Goal: Task Accomplishment & Management: Use online tool/utility

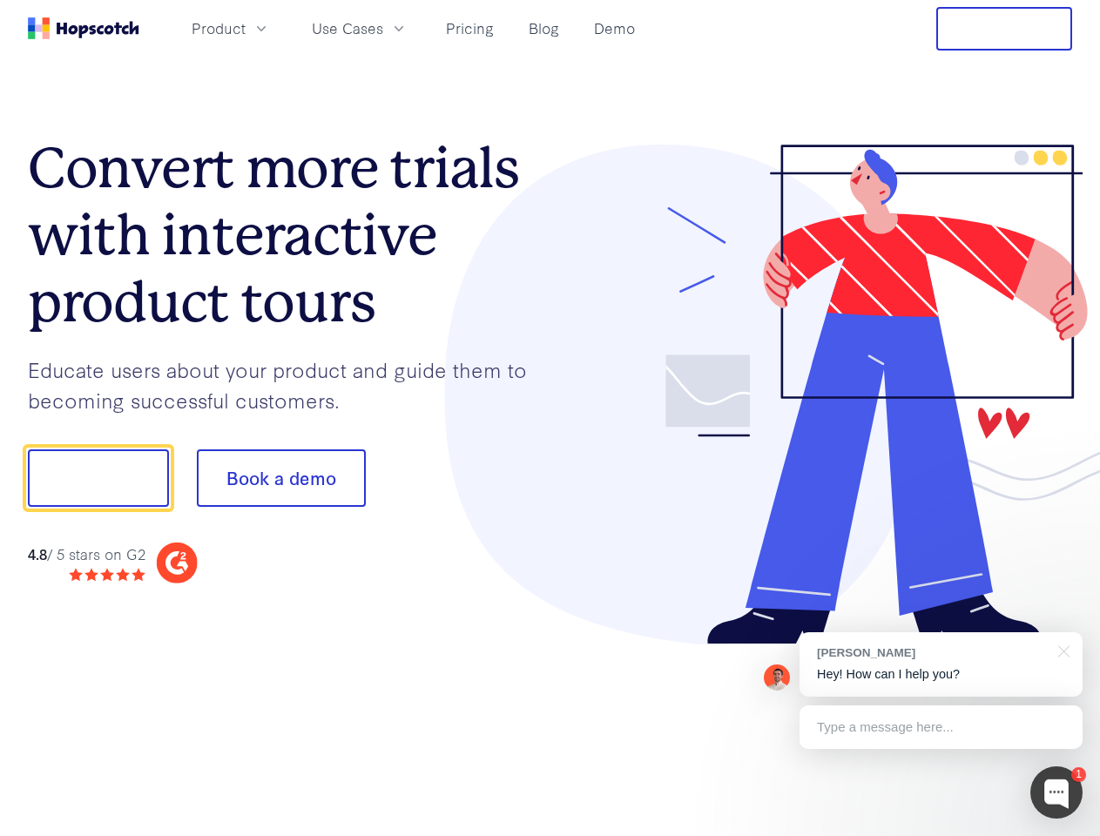
click at [550, 418] on div at bounding box center [811, 395] width 522 height 501
click at [246, 28] on span "Product" at bounding box center [219, 28] width 54 height 22
click at [383, 28] on span "Use Cases" at bounding box center [347, 28] width 71 height 22
click at [1004, 29] on button "Free Trial" at bounding box center [1004, 29] width 136 height 44
click at [98, 478] on button "Show me!" at bounding box center [98, 477] width 141 height 57
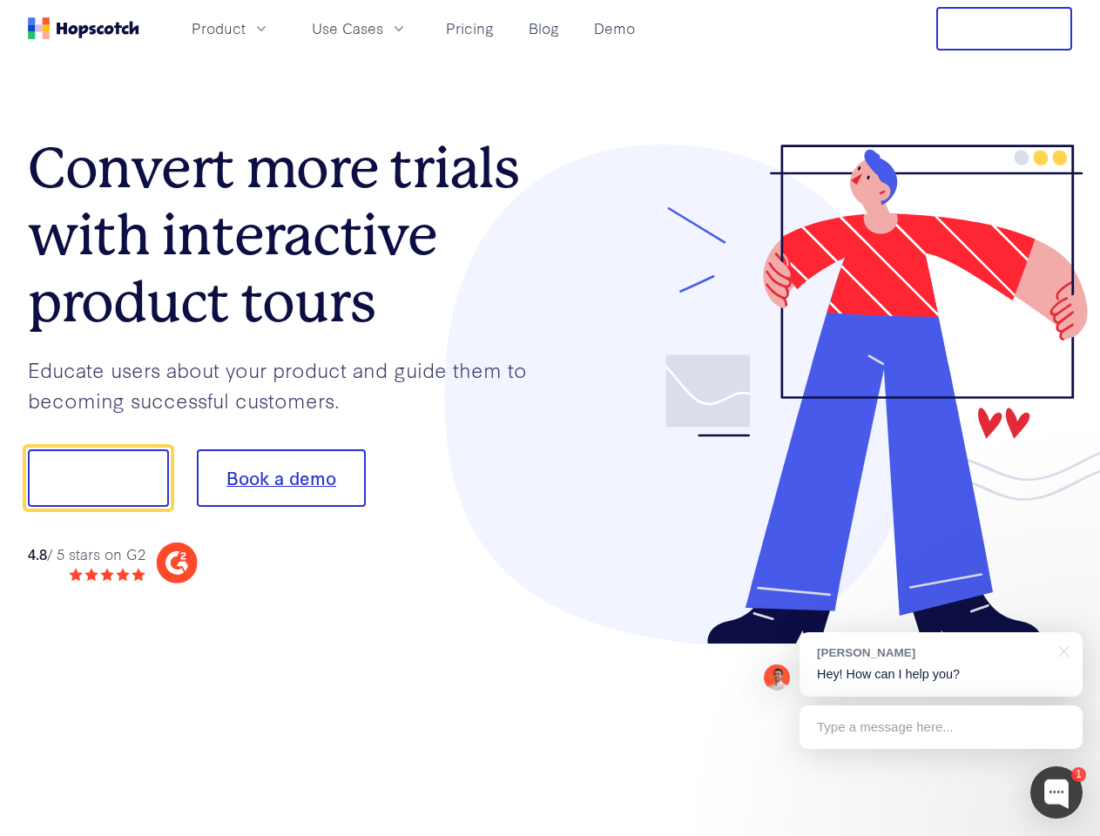
click at [280, 478] on button "Book a demo" at bounding box center [281, 477] width 169 height 57
click at [1056, 792] on div at bounding box center [1056, 792] width 52 height 52
click at [940, 664] on div "[PERSON_NAME] Hey! How can I help you?" at bounding box center [940, 664] width 283 height 64
click at [1061, 650] on div at bounding box center [1061, 650] width 44 height 36
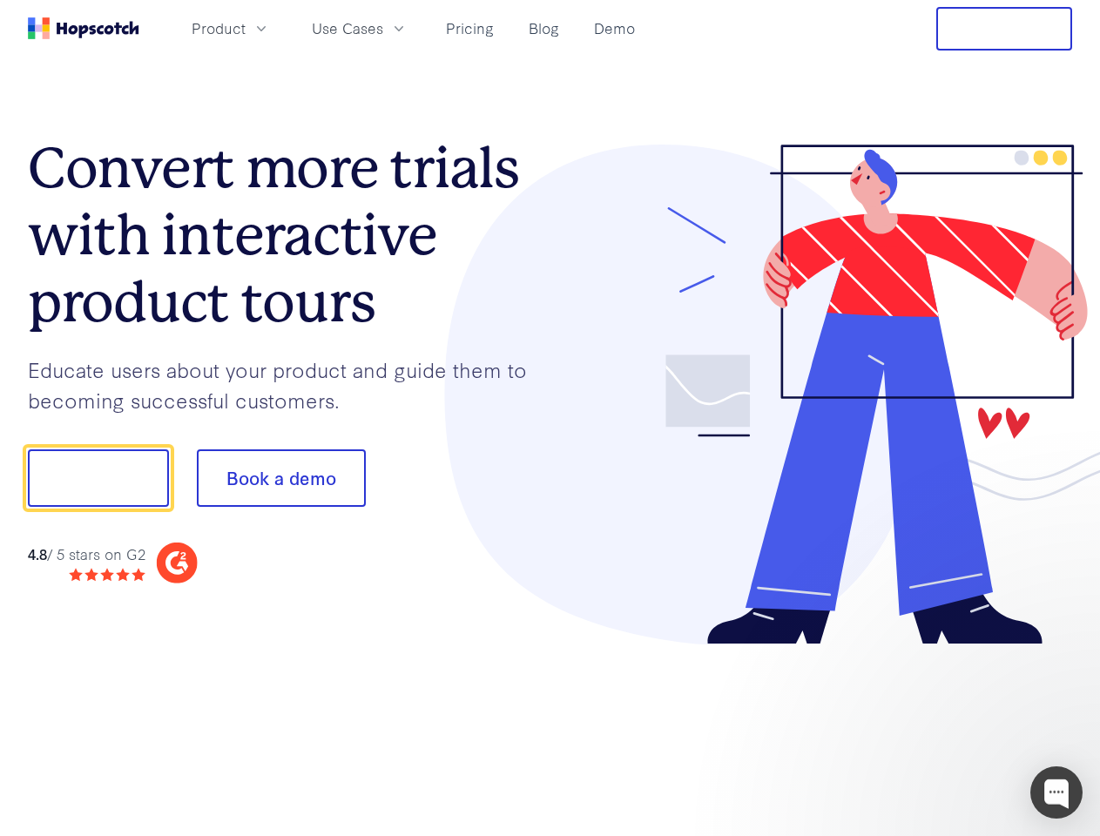
click at [940, 727] on div at bounding box center [919, 592] width 327 height 347
